Goal: Task Accomplishment & Management: Use online tool/utility

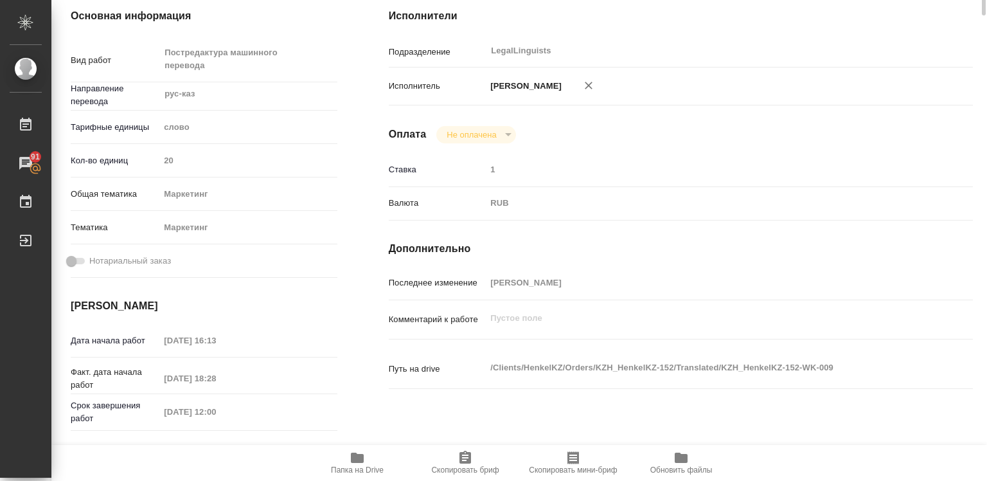
type textarea "x"
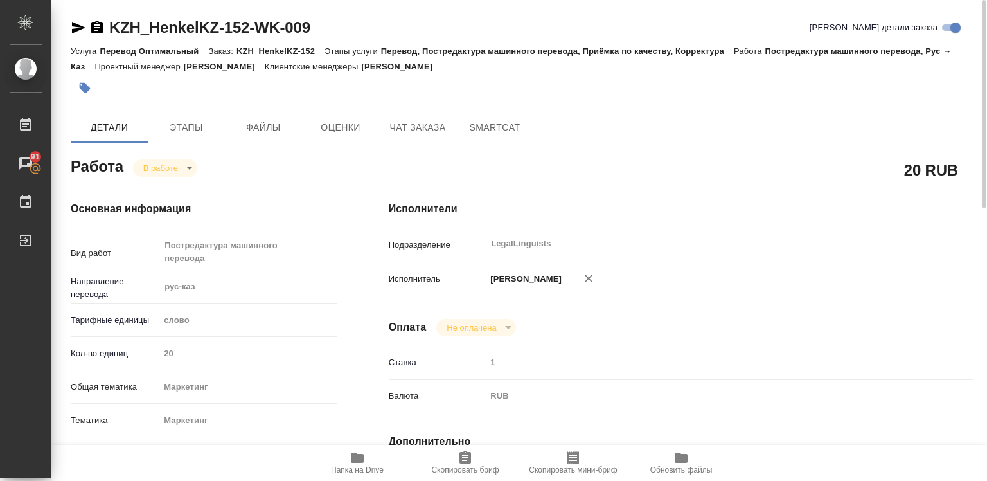
type textarea "x"
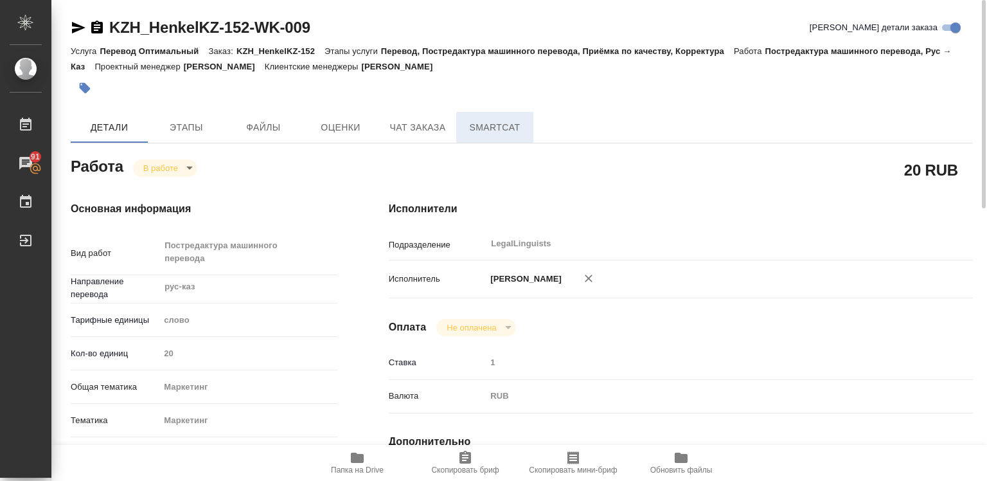
type textarea "x"
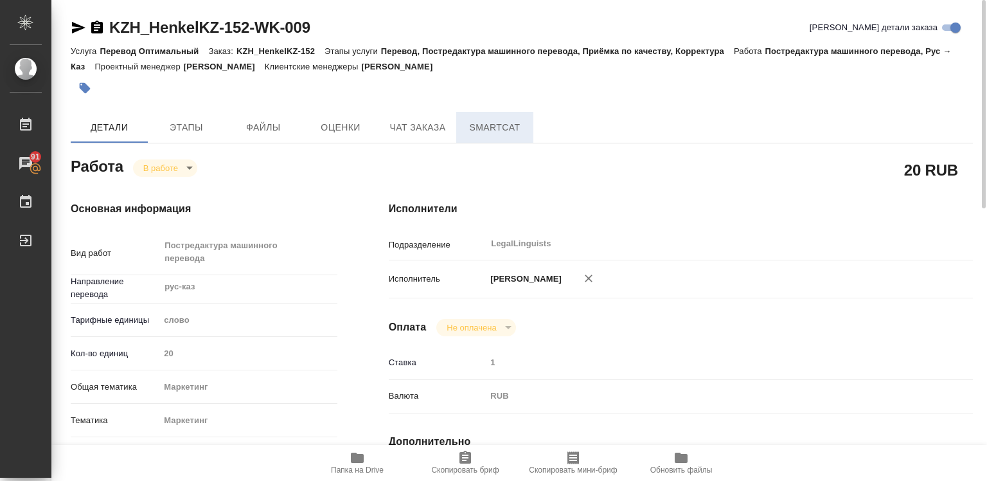
click at [483, 130] on span "SmartCat" at bounding box center [495, 128] width 62 height 16
type textarea "x"
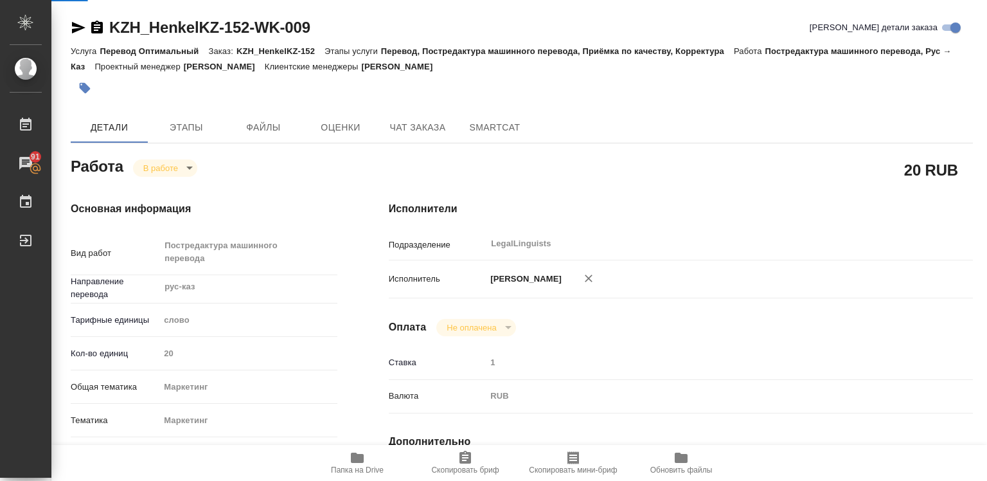
type textarea "x"
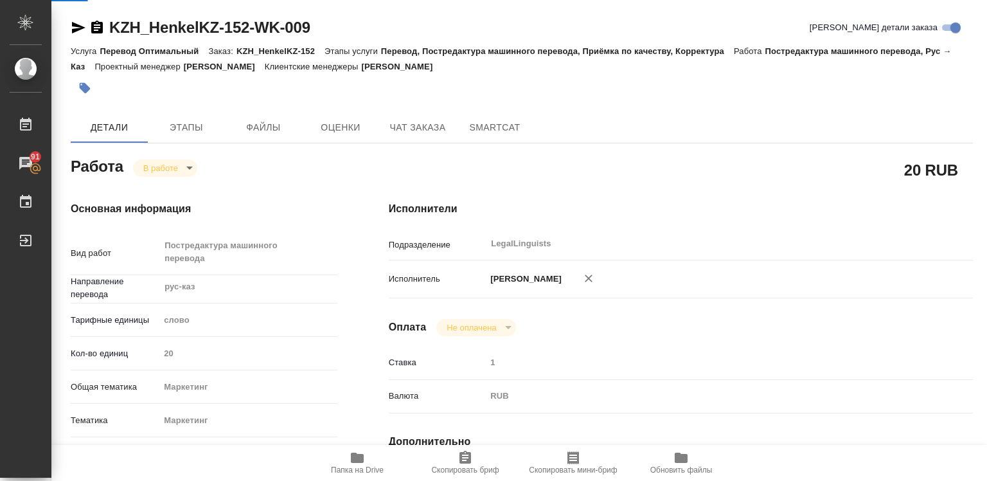
type textarea "x"
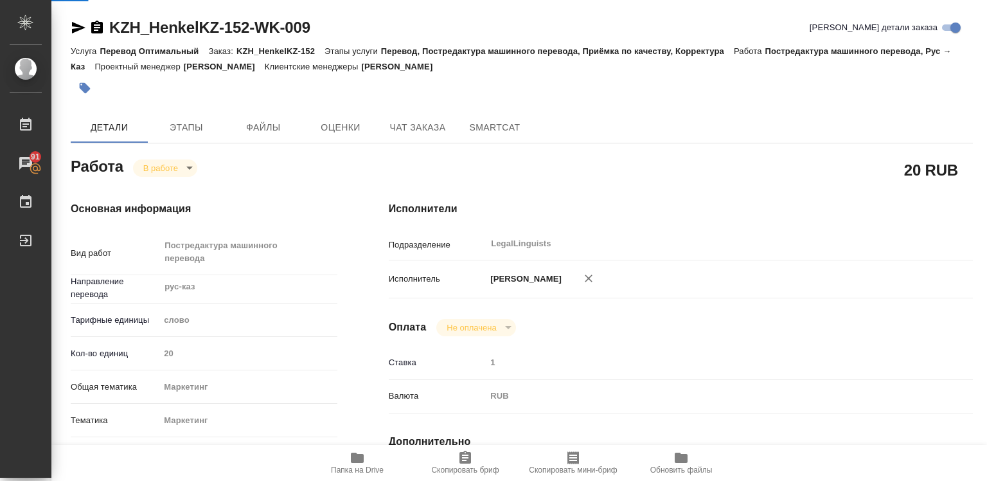
type textarea "x"
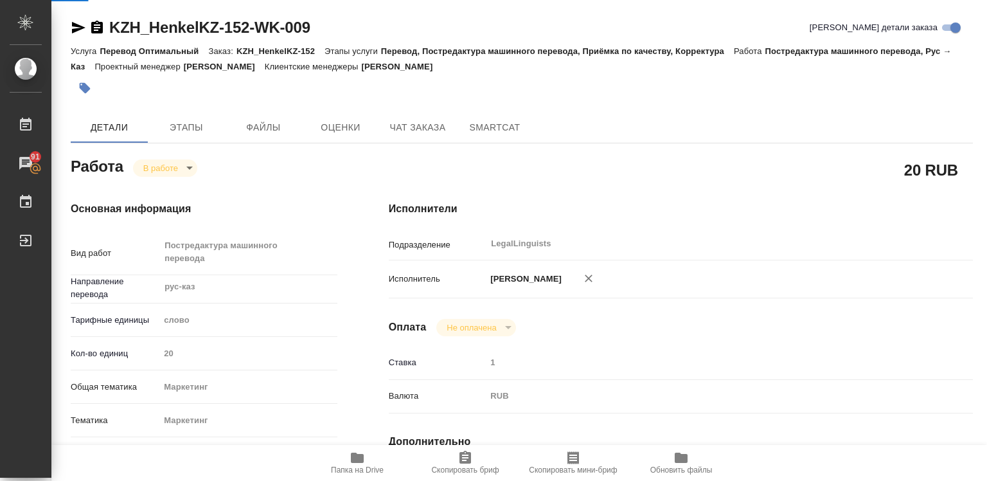
type textarea "x"
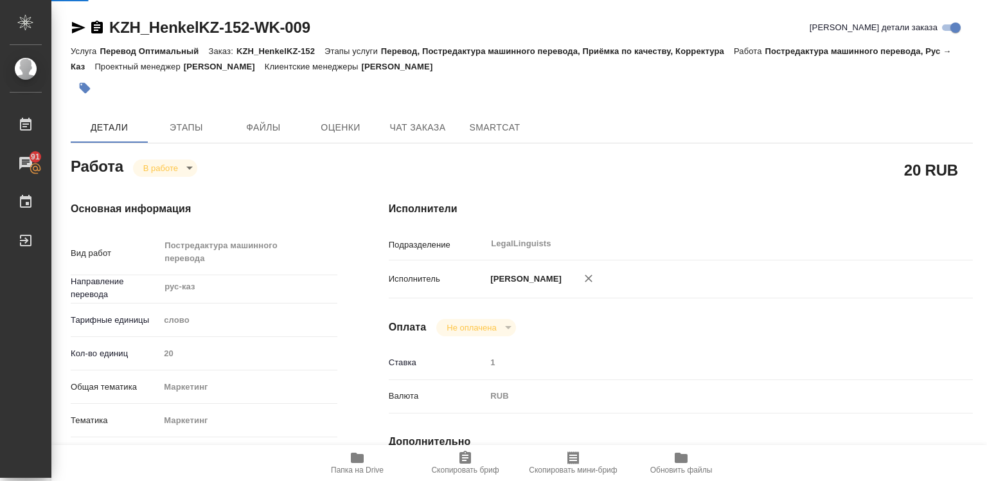
type textarea "x"
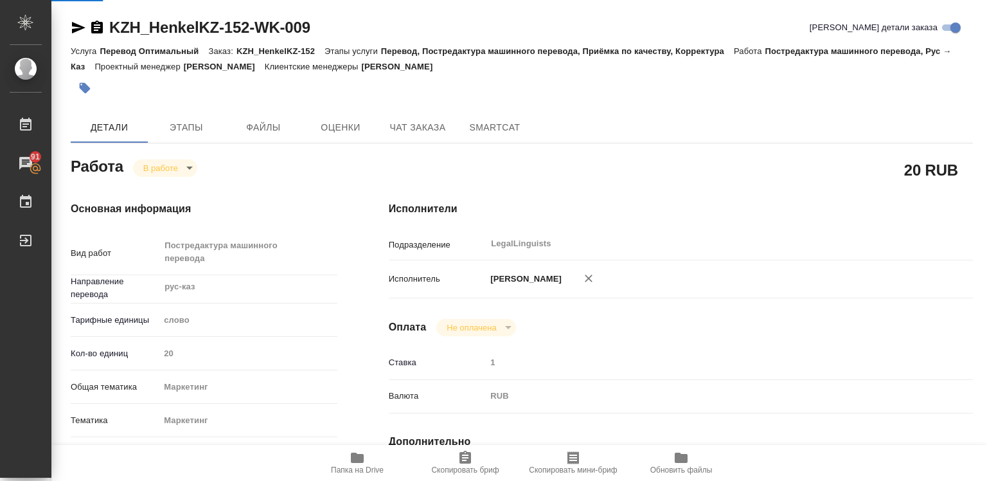
type textarea "x"
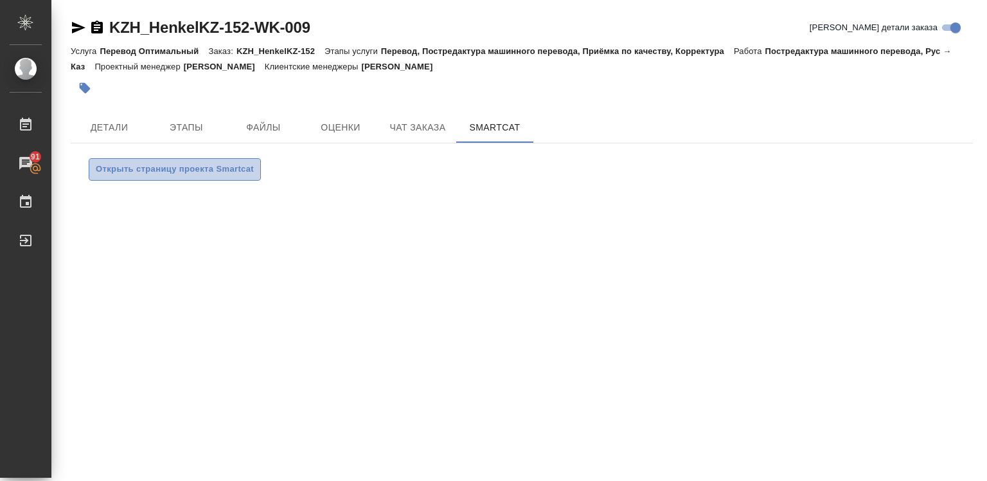
click at [193, 177] on button "Открыть страницу проекта Smartcat" at bounding box center [175, 169] width 172 height 22
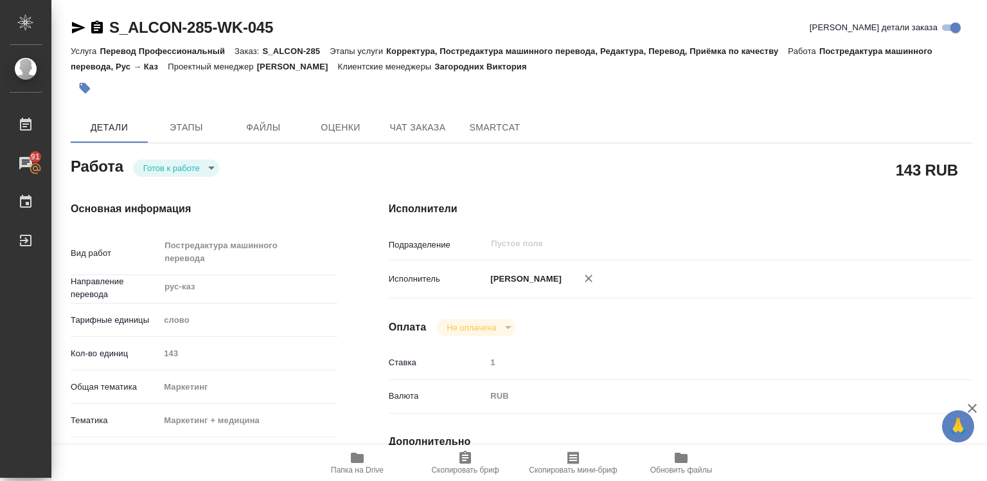
type textarea "x"
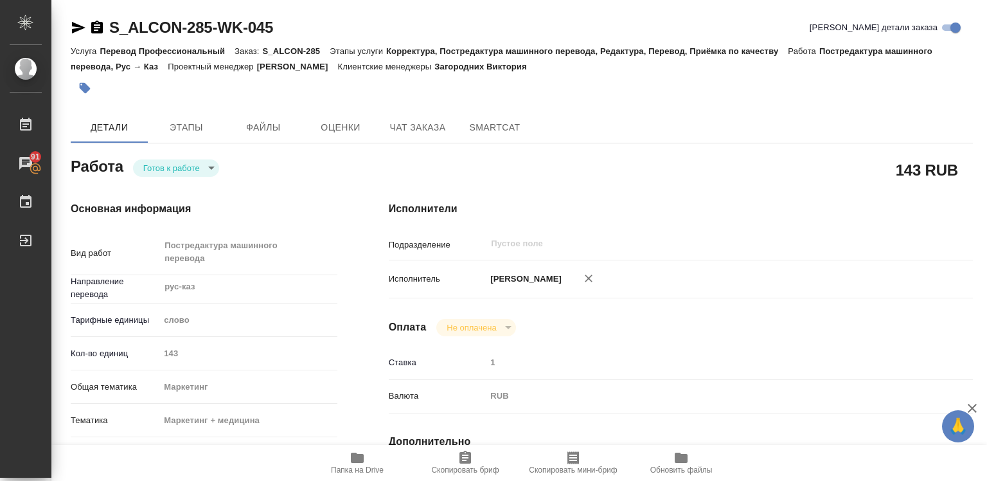
type textarea "x"
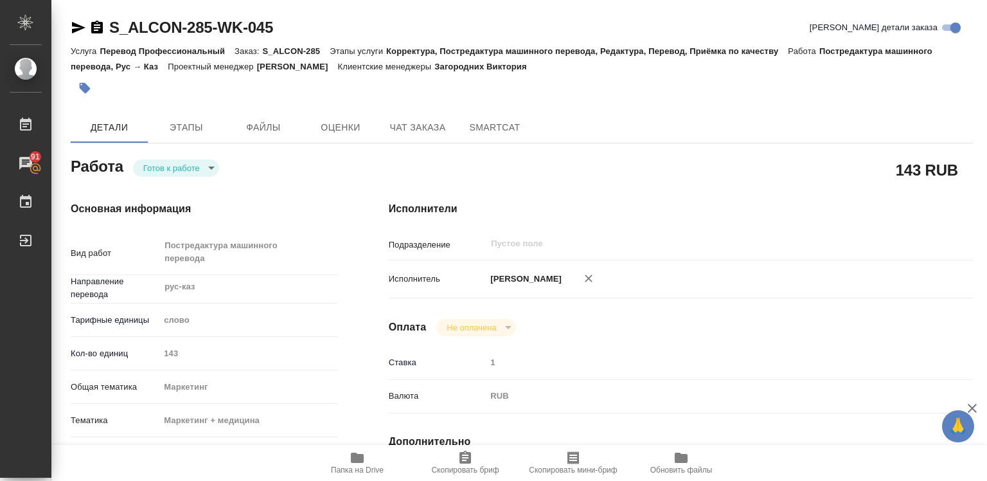
type textarea "x"
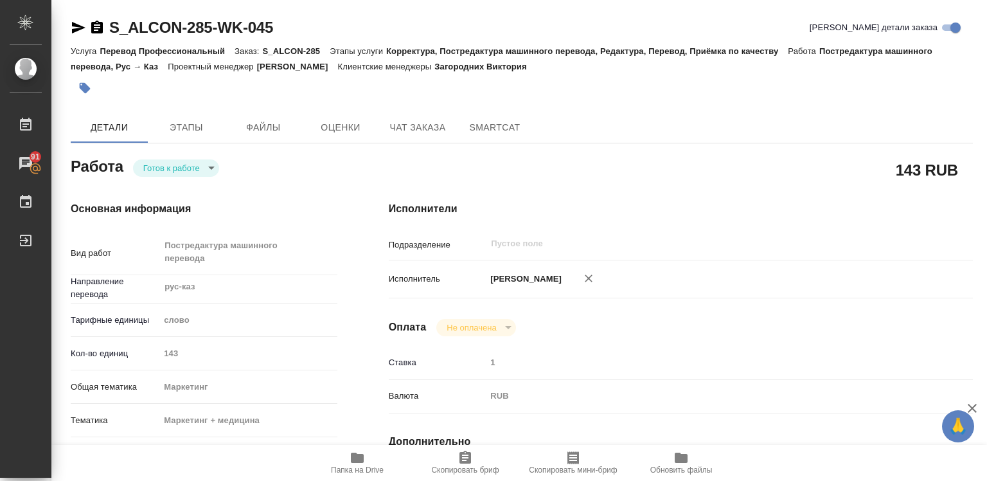
type textarea "x"
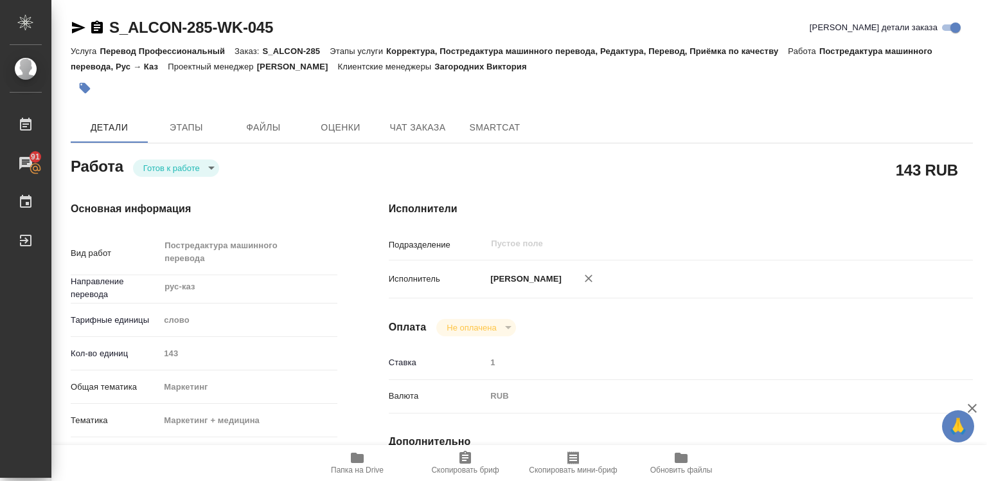
type textarea "x"
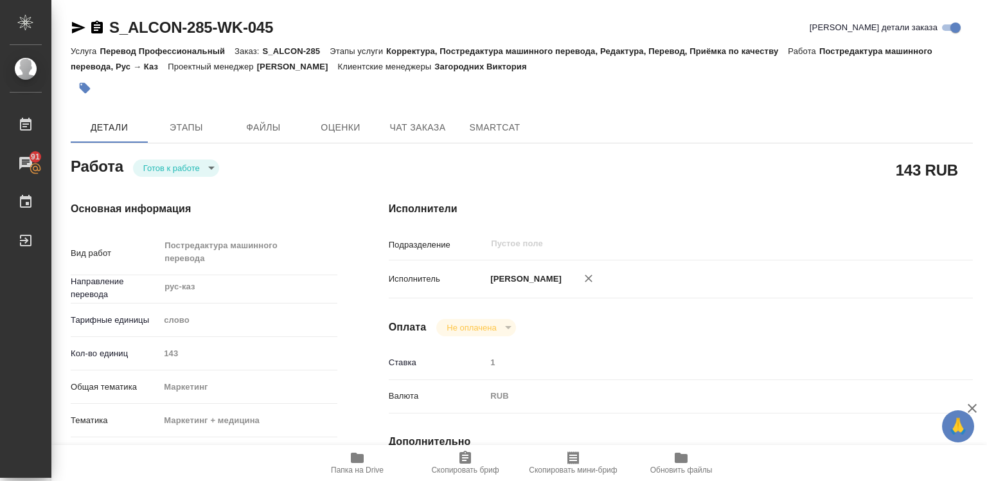
type textarea "x"
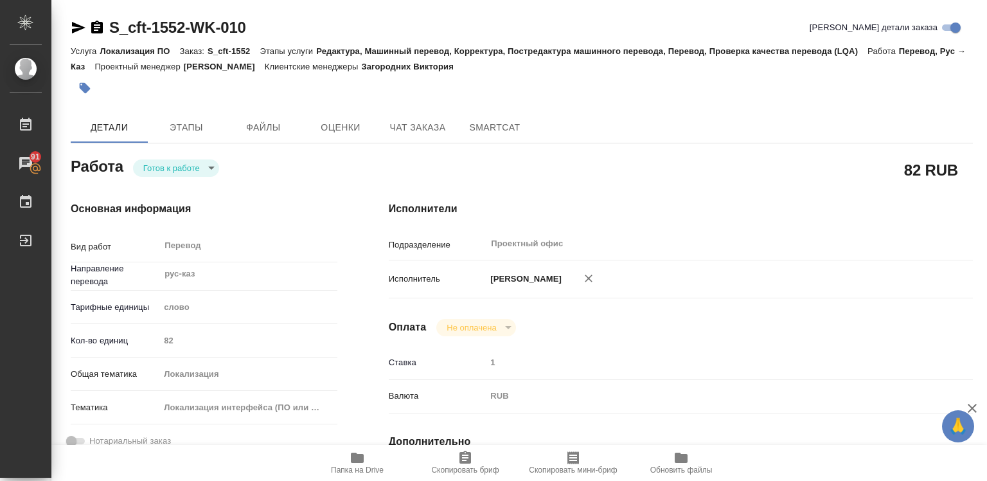
type textarea "x"
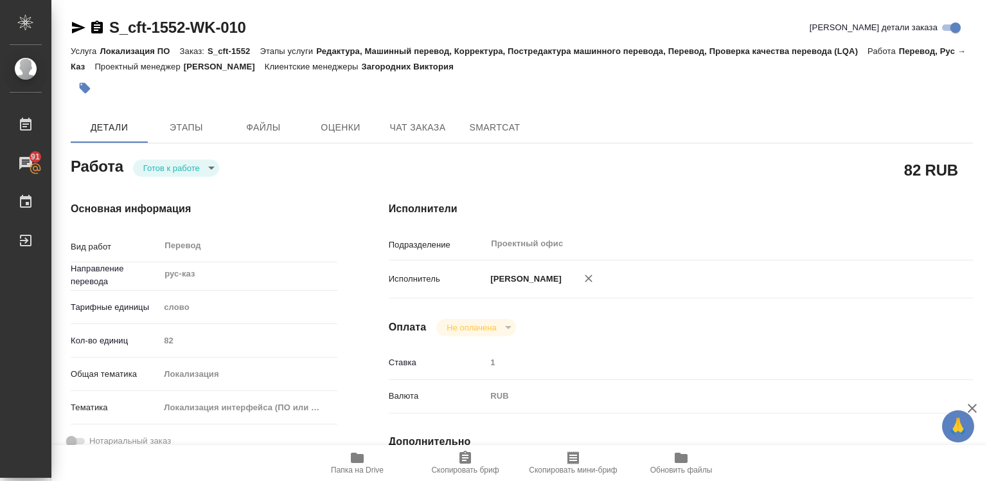
type textarea "x"
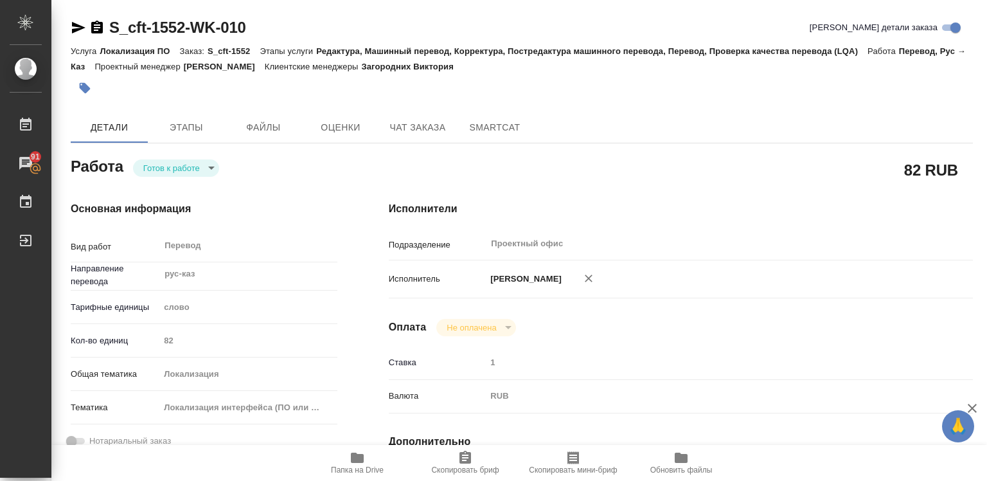
type textarea "x"
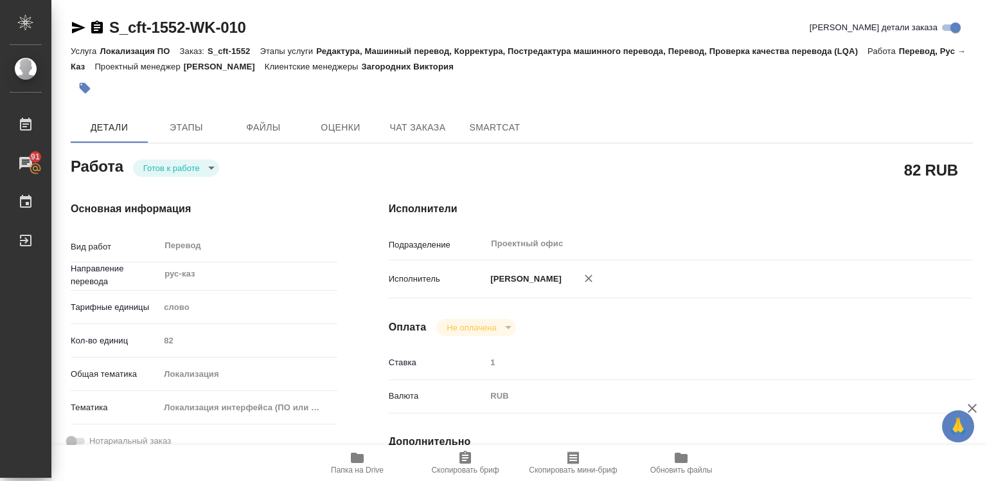
type textarea "x"
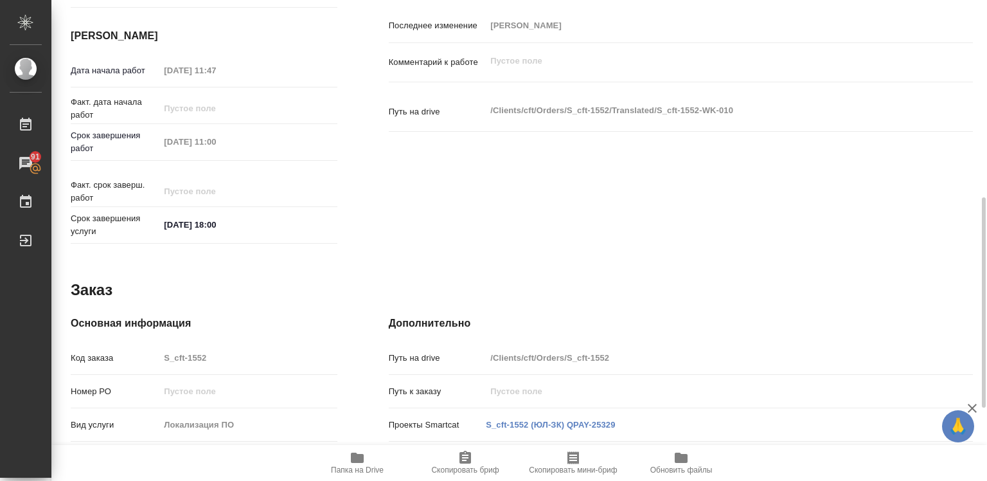
scroll to position [578, 0]
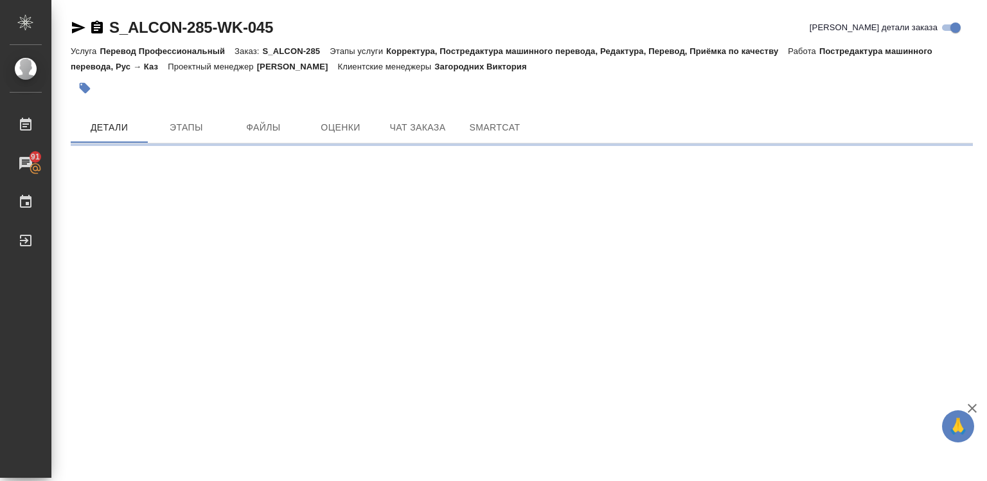
click at [972, 401] on icon "button" at bounding box center [971, 407] width 15 height 15
drag, startPoint x: 972, startPoint y: 401, endPoint x: 964, endPoint y: 402, distance: 7.8
click at [972, 401] on div ".cls-1 fill:#fff; AWATERA Diussembayeva Raihan Работы 91 Чаты График Выйти S_AL…" at bounding box center [493, 240] width 987 height 481
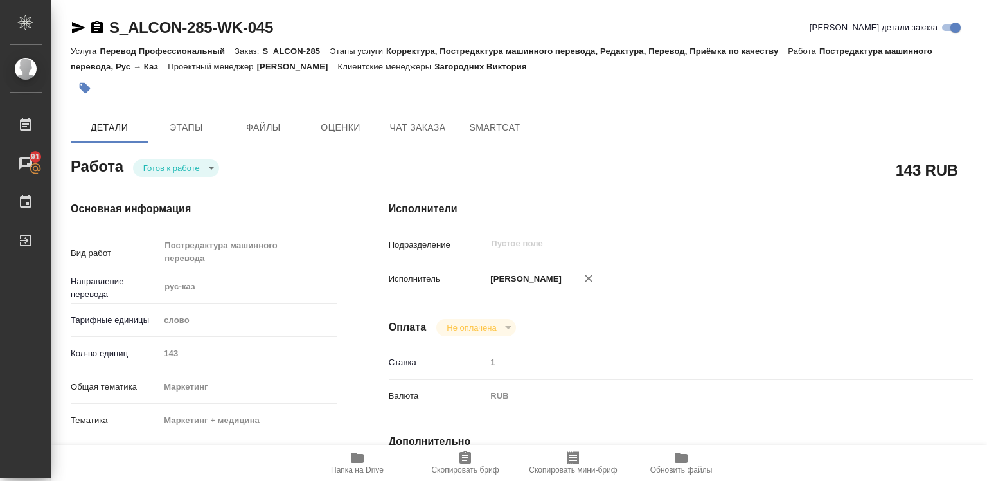
type textarea "x"
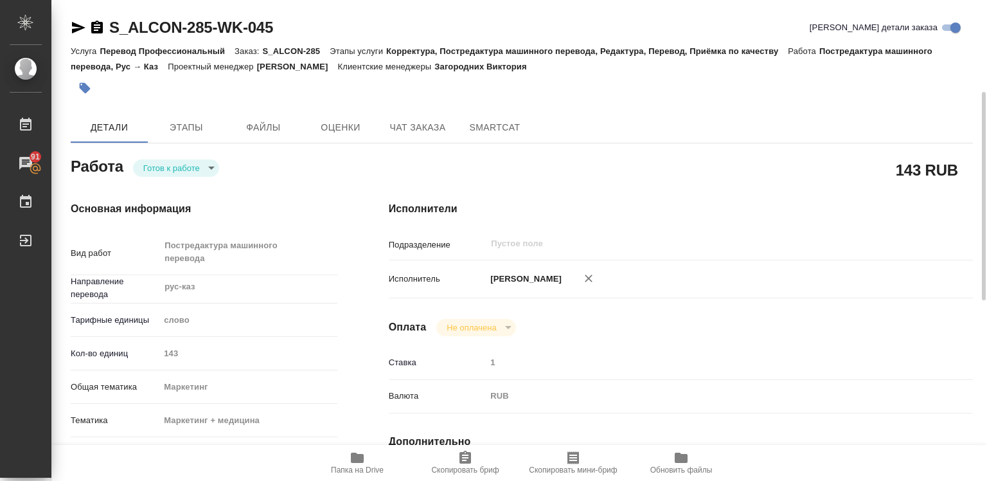
scroll to position [129, 0]
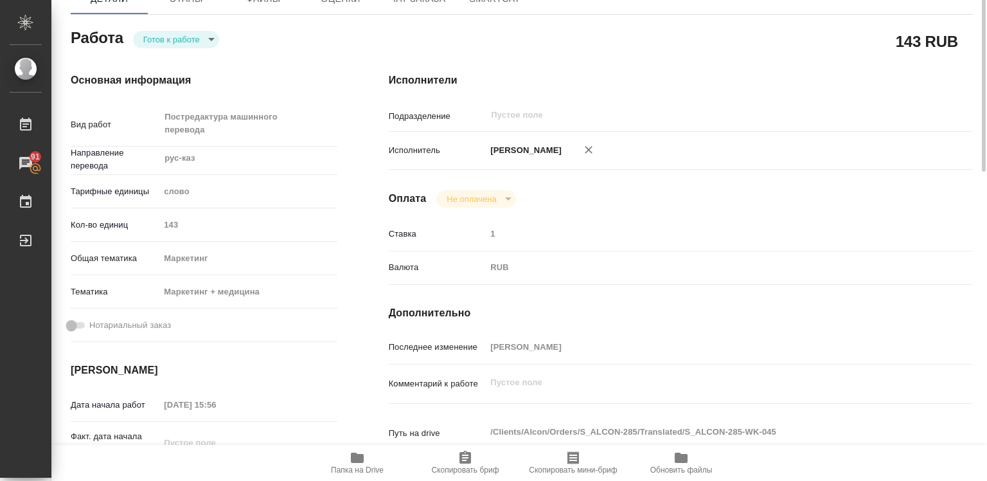
type textarea "x"
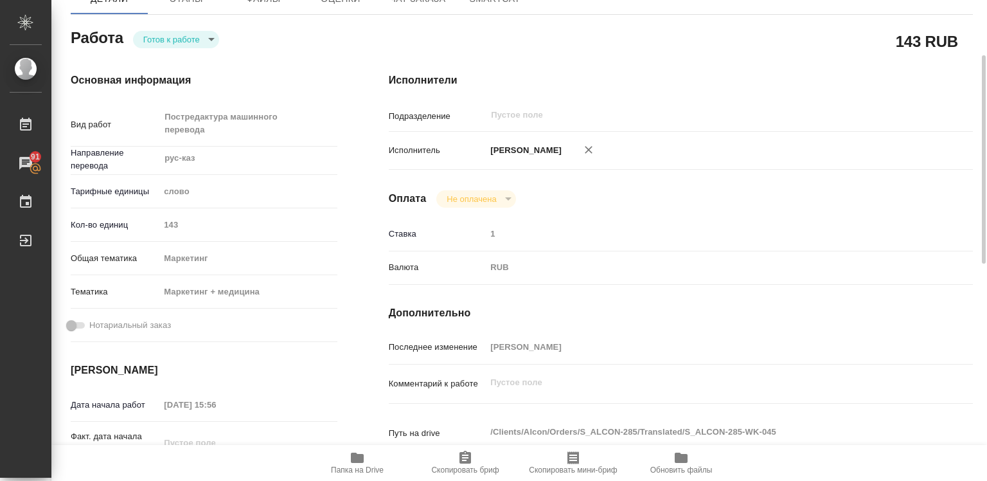
type textarea "x"
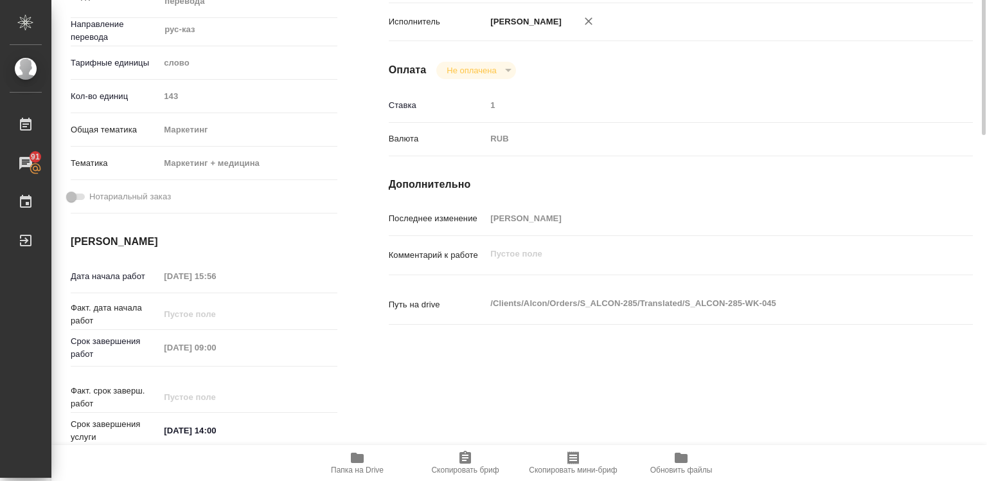
type textarea "x"
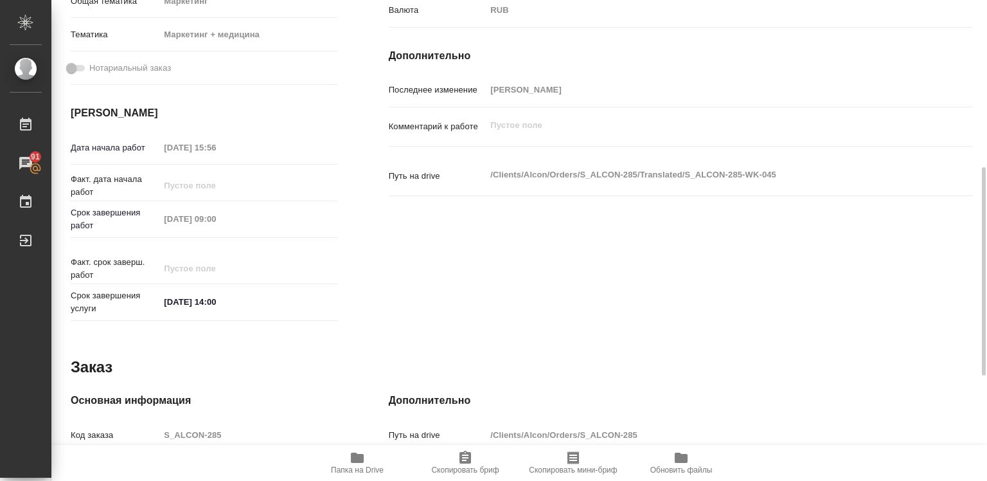
type textarea "x"
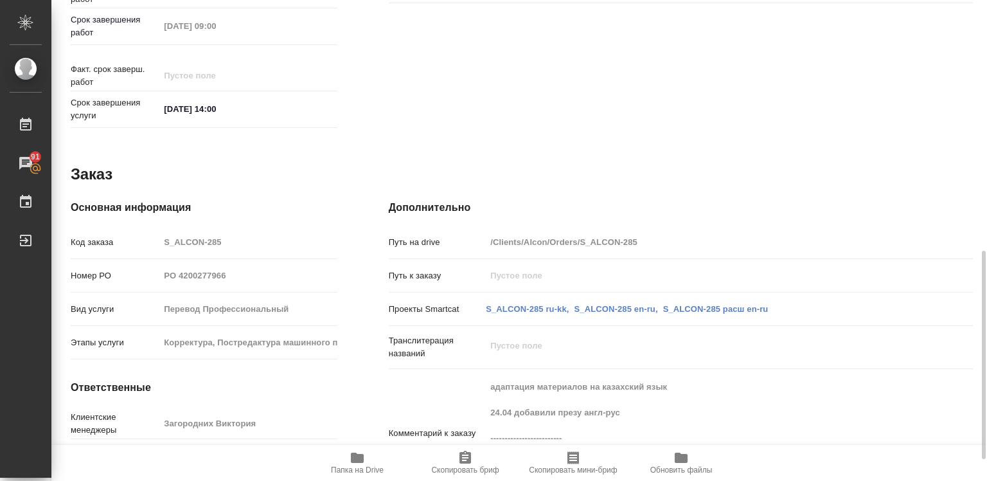
scroll to position [628, 0]
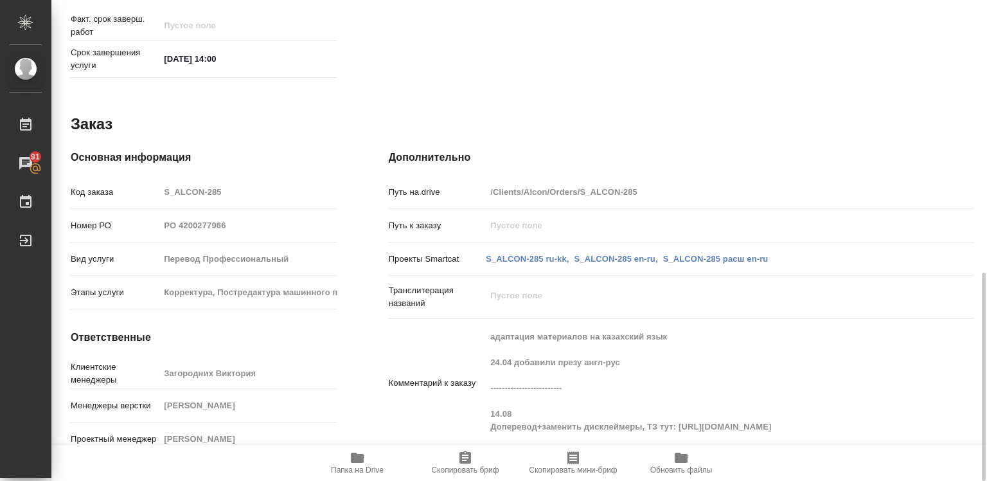
click at [722, 427] on div "адаптация материалов на казахский язык 24.04 добавили презу англ-рус ----------…" at bounding box center [705, 383] width 438 height 118
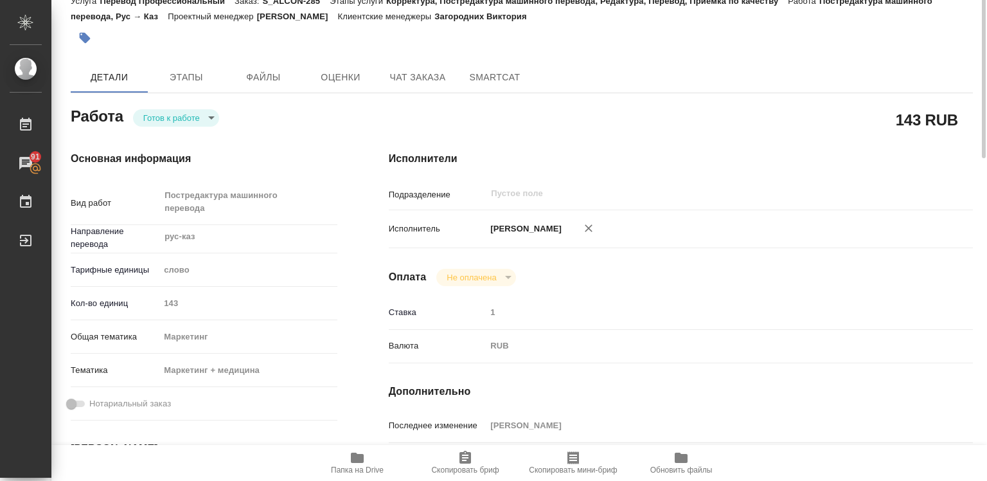
scroll to position [0, 0]
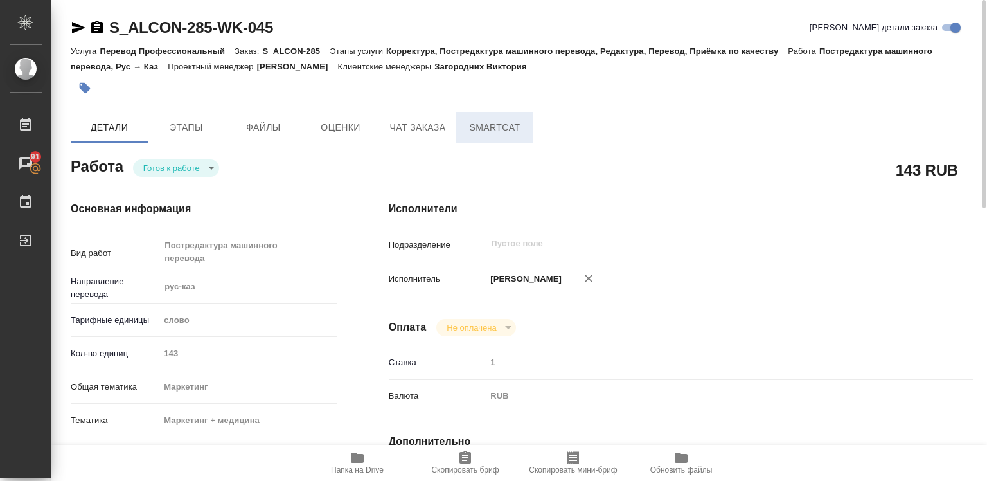
click at [488, 127] on span "SmartCat" at bounding box center [495, 128] width 62 height 16
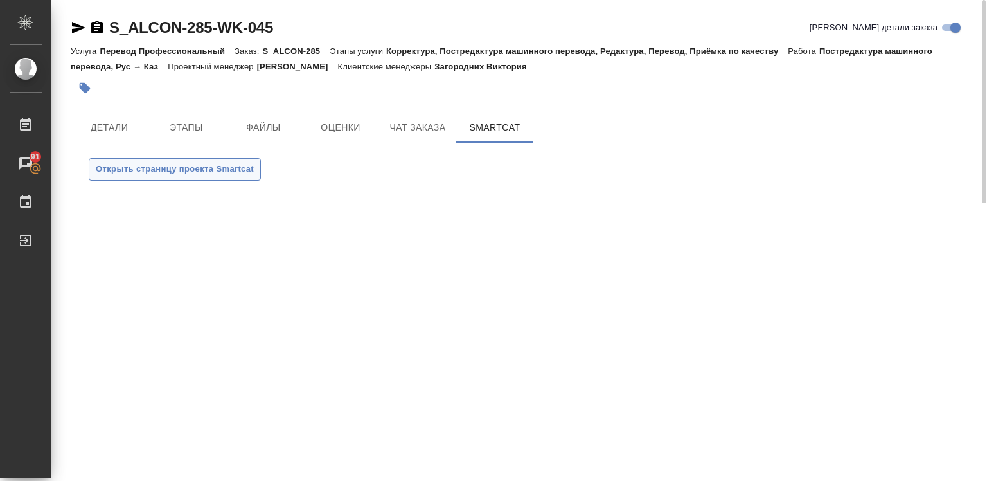
click at [162, 168] on span "Открыть страницу проекта Smartcat" at bounding box center [175, 169] width 158 height 15
